Goal: Navigation & Orientation: Find specific page/section

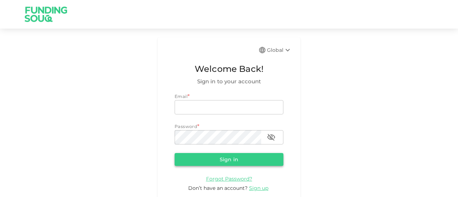
type input "[EMAIL_ADDRESS][DOMAIN_NAME]"
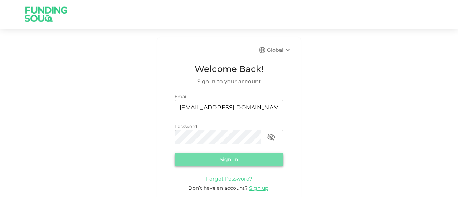
click at [207, 160] on button "Sign in" at bounding box center [228, 159] width 109 height 13
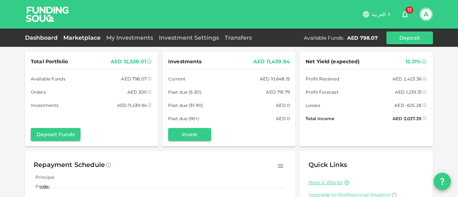
click at [75, 41] on link "Marketplace" at bounding box center [81, 37] width 43 height 7
